Goal: Check status: Check status

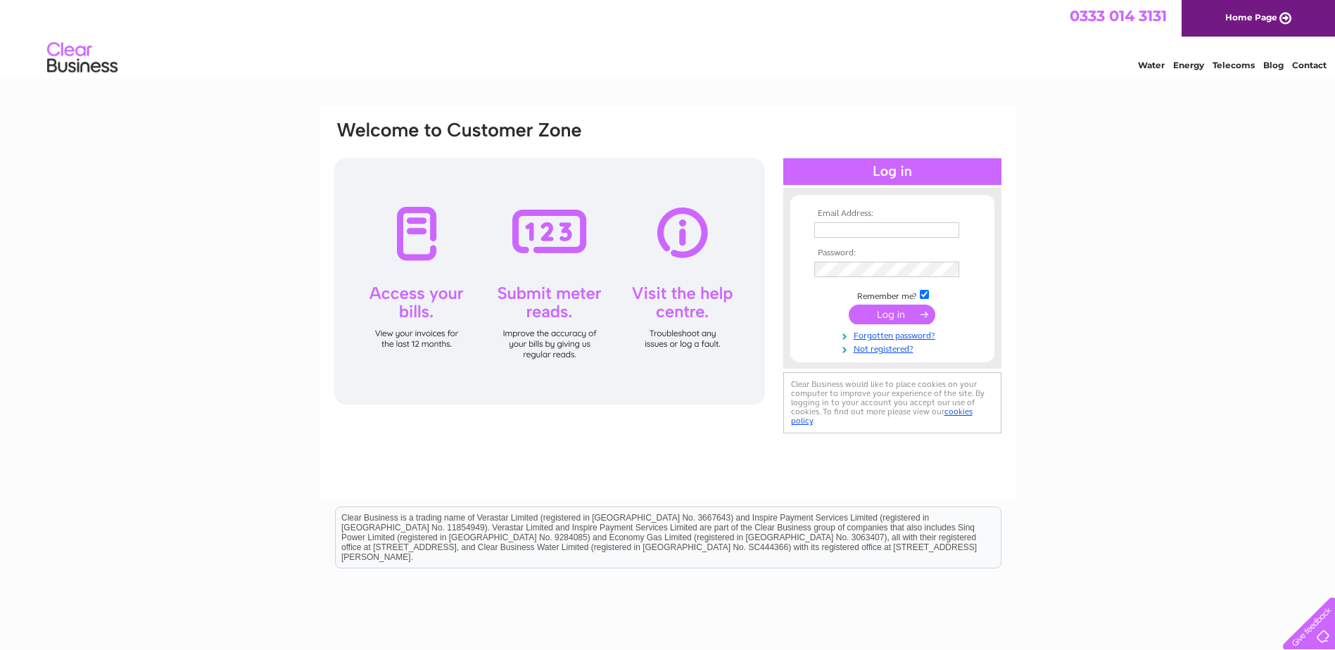
type input "[PERSON_NAME][EMAIL_ADDRESS][PERSON_NAME][DOMAIN_NAME]"
click at [913, 314] on input "submit" at bounding box center [892, 315] width 87 height 20
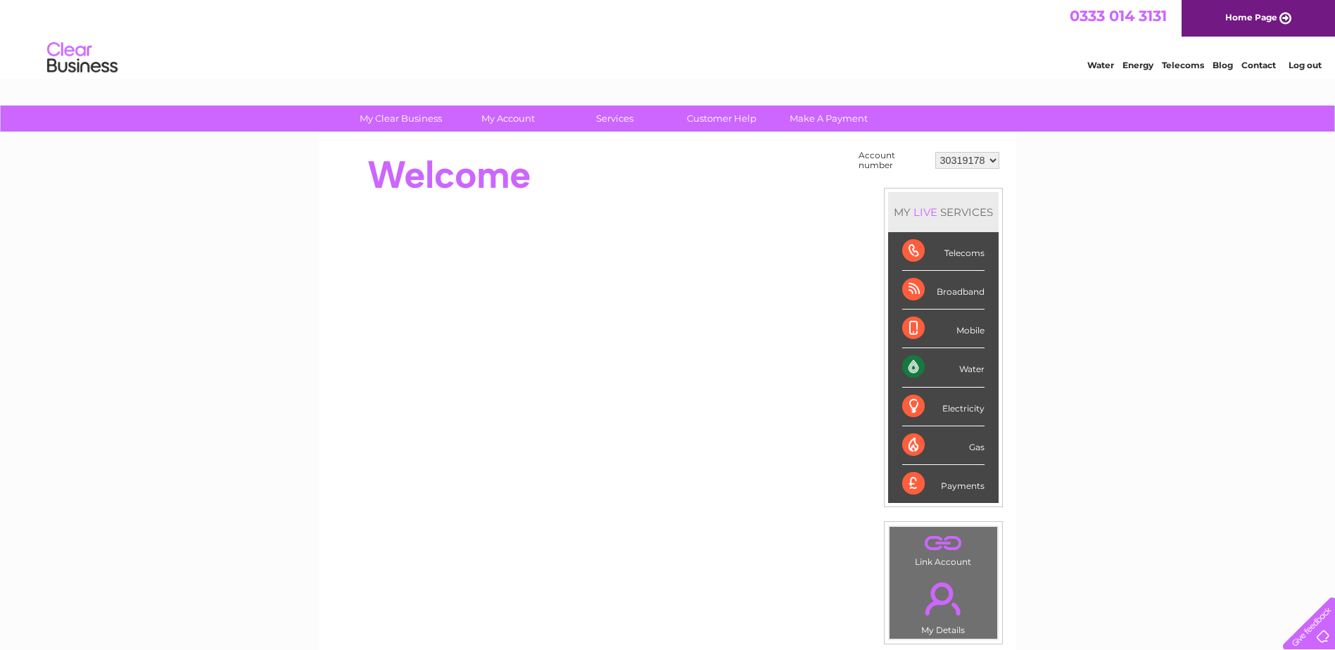
click at [988, 158] on select "30319178" at bounding box center [967, 160] width 64 height 17
click at [992, 159] on select "30319178" at bounding box center [967, 160] width 64 height 17
click at [970, 153] on select "30319178" at bounding box center [967, 160] width 64 height 17
click at [972, 162] on select "30319178" at bounding box center [967, 160] width 64 height 17
